Goal: Check status: Check status

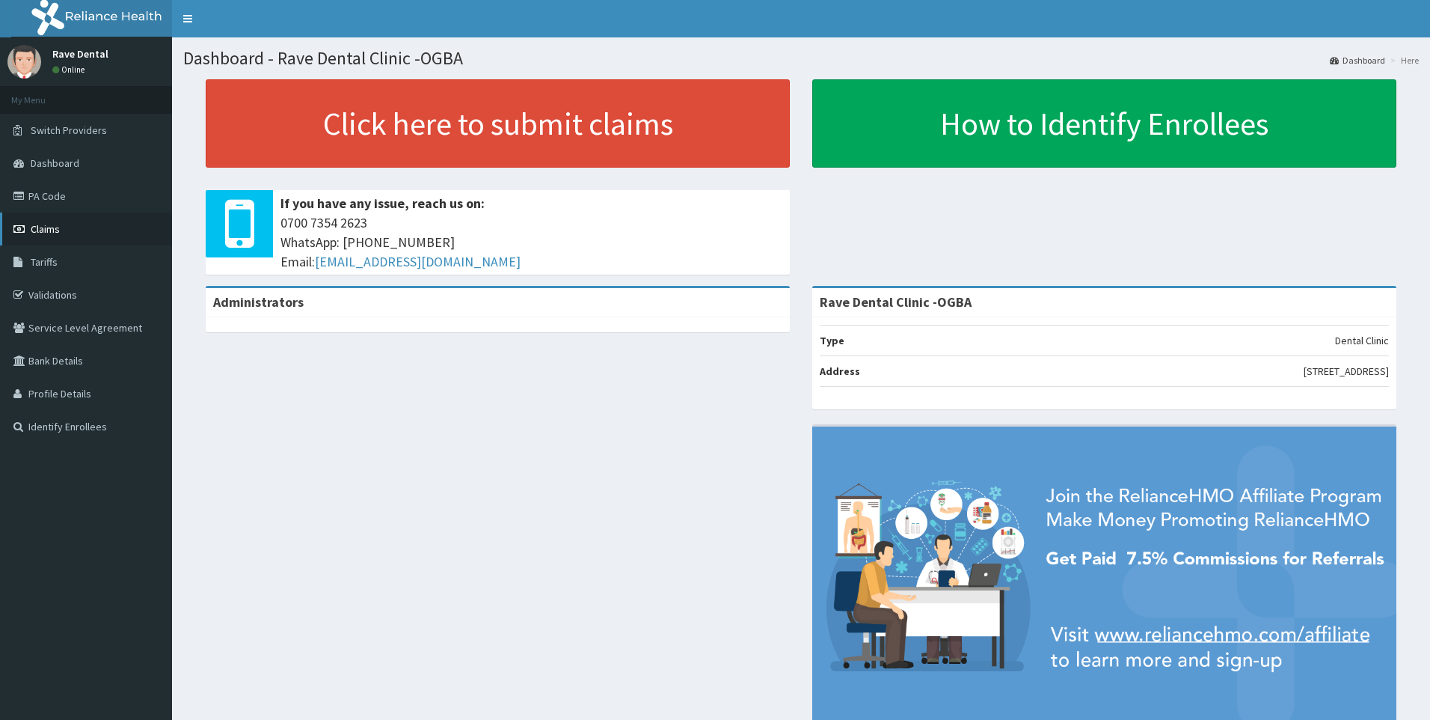
click at [57, 226] on span "Claims" at bounding box center [45, 228] width 29 height 13
click at [50, 236] on span "Claims" at bounding box center [45, 228] width 29 height 13
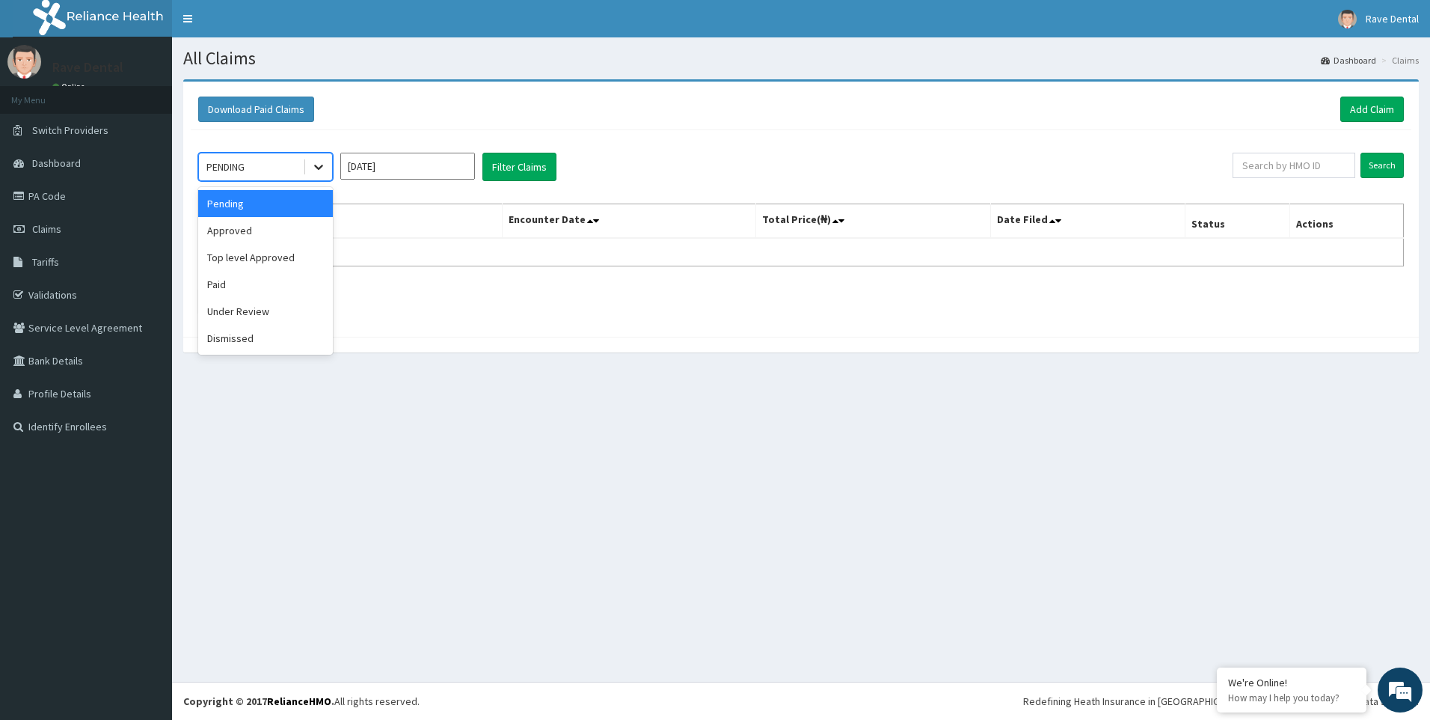
click at [319, 163] on icon at bounding box center [318, 166] width 15 height 15
click at [268, 199] on div "Pending" at bounding box center [265, 203] width 135 height 27
click at [61, 192] on link "PA Code" at bounding box center [86, 196] width 172 height 33
